Goal: Information Seeking & Learning: Learn about a topic

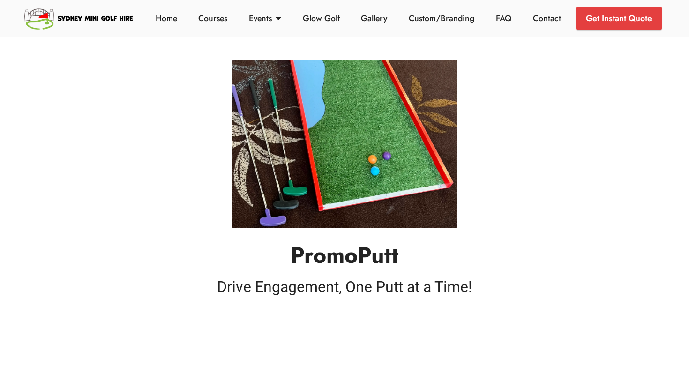
click at [179, 20] on li "Home" at bounding box center [166, 18] width 43 height 23
click at [208, 20] on link "Courses" at bounding box center [213, 18] width 34 height 12
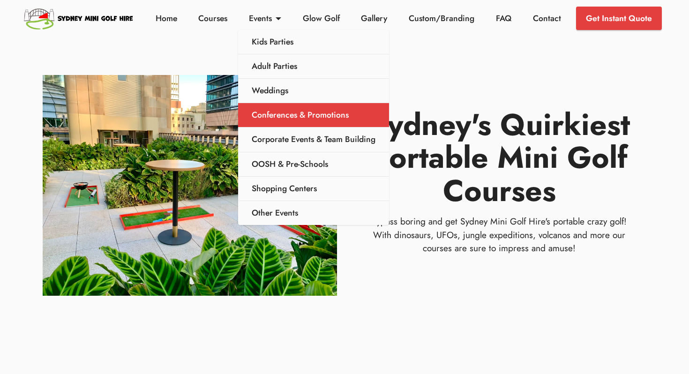
click at [265, 120] on link "Conferences & Promotions" at bounding box center [313, 115] width 151 height 24
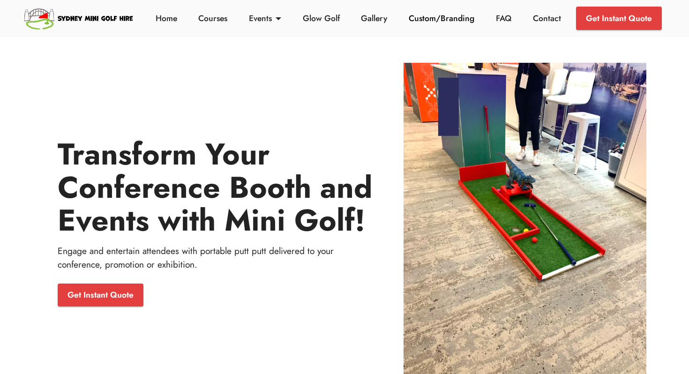
click at [447, 17] on link "Custom/Branding" at bounding box center [441, 18] width 71 height 12
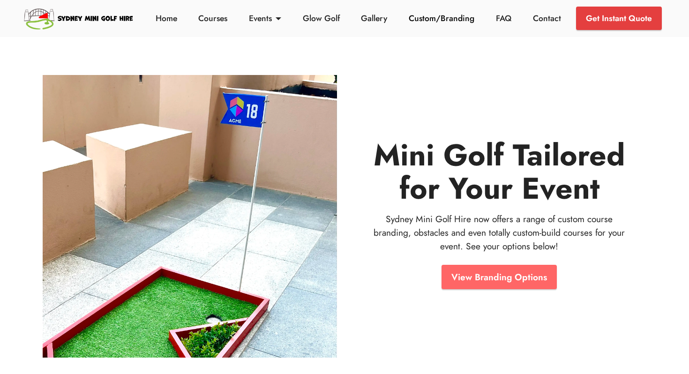
click at [420, 18] on link "Custom/Branding" at bounding box center [441, 18] width 71 height 12
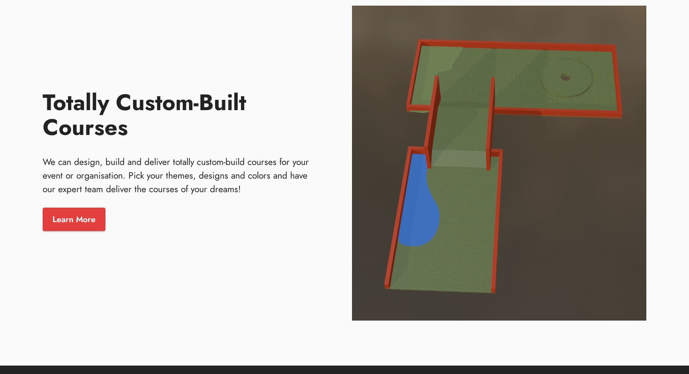
scroll to position [1427, 0]
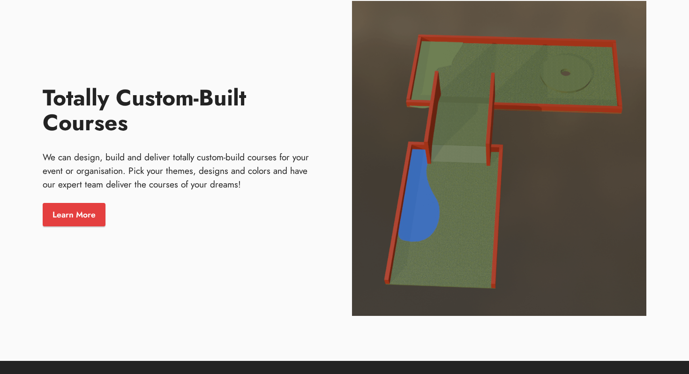
click at [108, 210] on div "Learn More" at bounding box center [182, 214] width 288 height 32
click at [99, 211] on link "Learn More" at bounding box center [74, 214] width 63 height 23
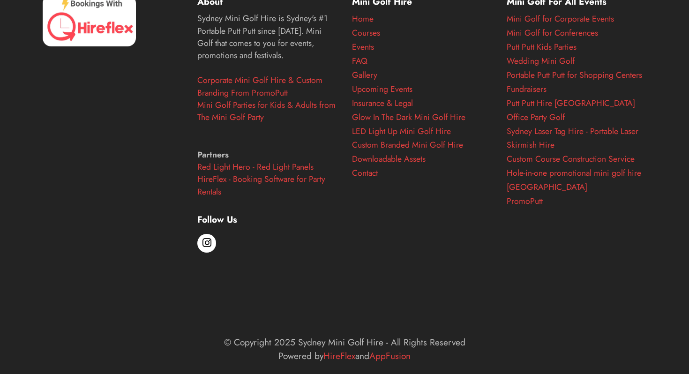
scroll to position [1973, 0]
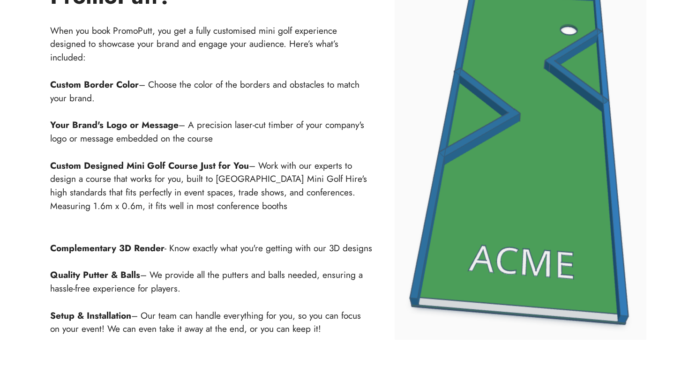
scroll to position [1017, 0]
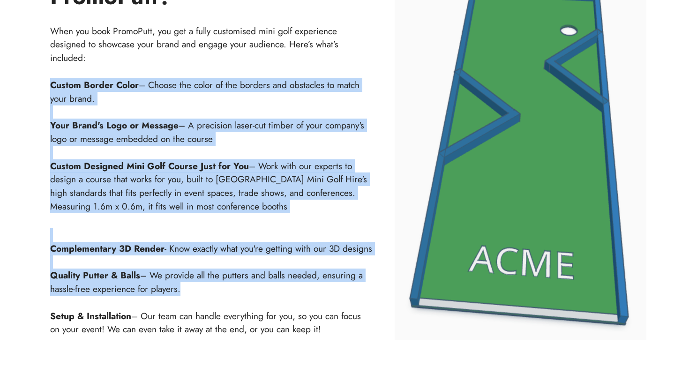
drag, startPoint x: 175, startPoint y: 293, endPoint x: 42, endPoint y: 76, distance: 254.7
click at [42, 76] on div "What’s Included with PromoPutt? When you book PromoPutt, you get a fully custom…" at bounding box center [344, 147] width 618 height 384
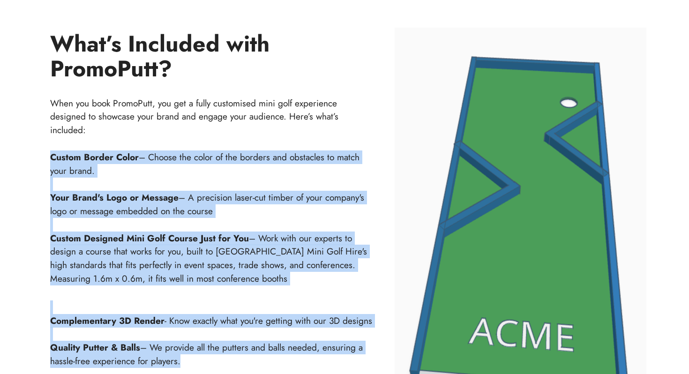
scroll to position [946, 0]
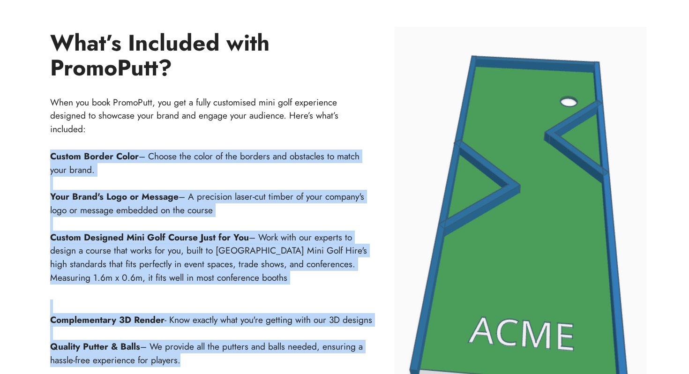
copy div "Custom Border Color – Choose the color of the borders and obstacles to match yo…"
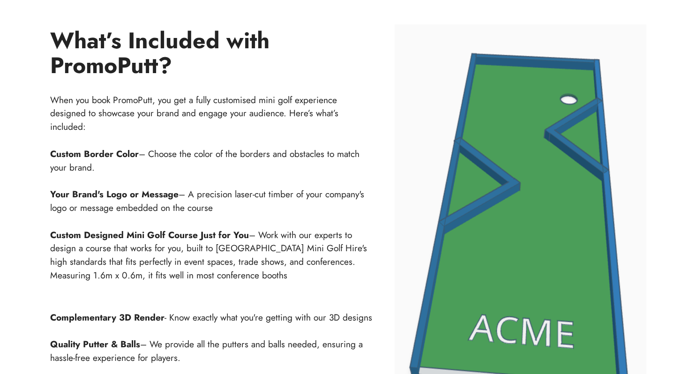
click at [244, 167] on p "When you book PromoPutt, you get a fully customised mini golf experience design…" at bounding box center [211, 187] width 322 height 189
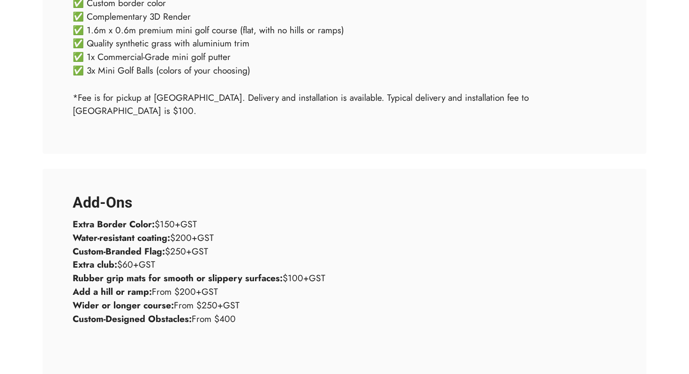
scroll to position [1662, 0]
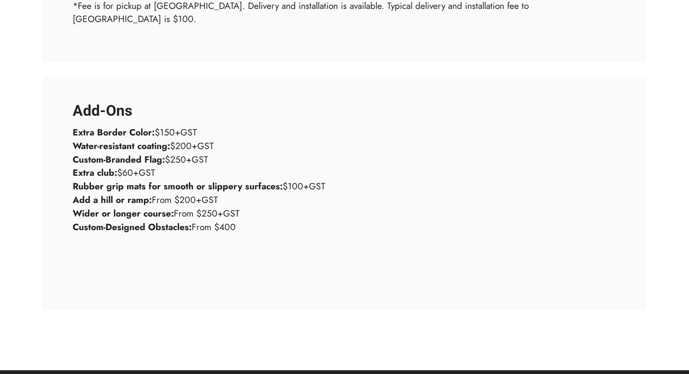
click at [271, 213] on p "Extra Border Color: $150+GST Water-resistant coating: $200+GST Custom-Branded F…" at bounding box center [344, 207] width 543 height 162
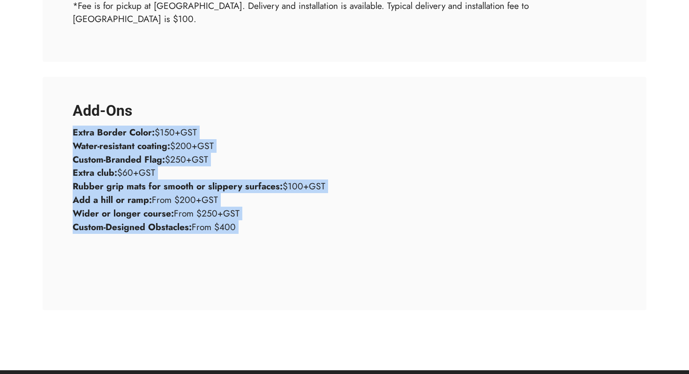
drag, startPoint x: 265, startPoint y: 226, endPoint x: 74, endPoint y: 126, distance: 215.2
click at [74, 126] on p "Extra Border Color: $150+GST Water-resistant coating: $200+GST Custom-Branded F…" at bounding box center [344, 207] width 543 height 162
